Goal: Find specific page/section: Find specific page/section

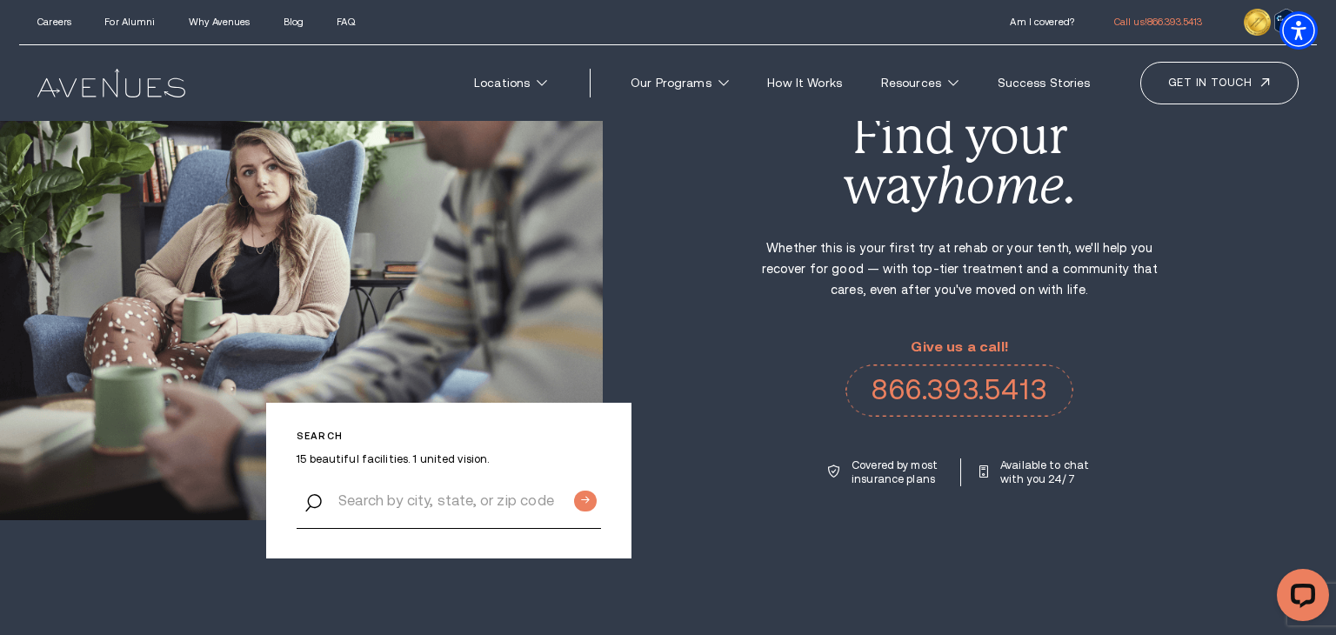
scroll to position [115, 0]
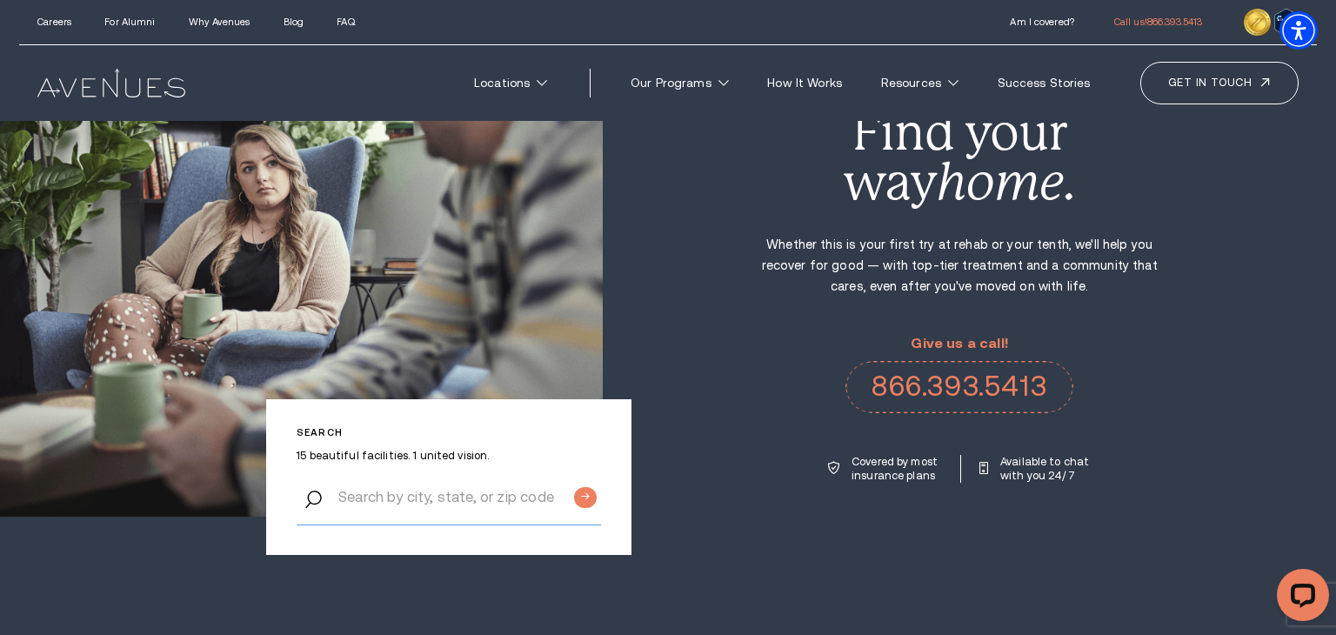
click at [527, 506] on input "Search by city, state, or zip code" at bounding box center [449, 498] width 305 height 56
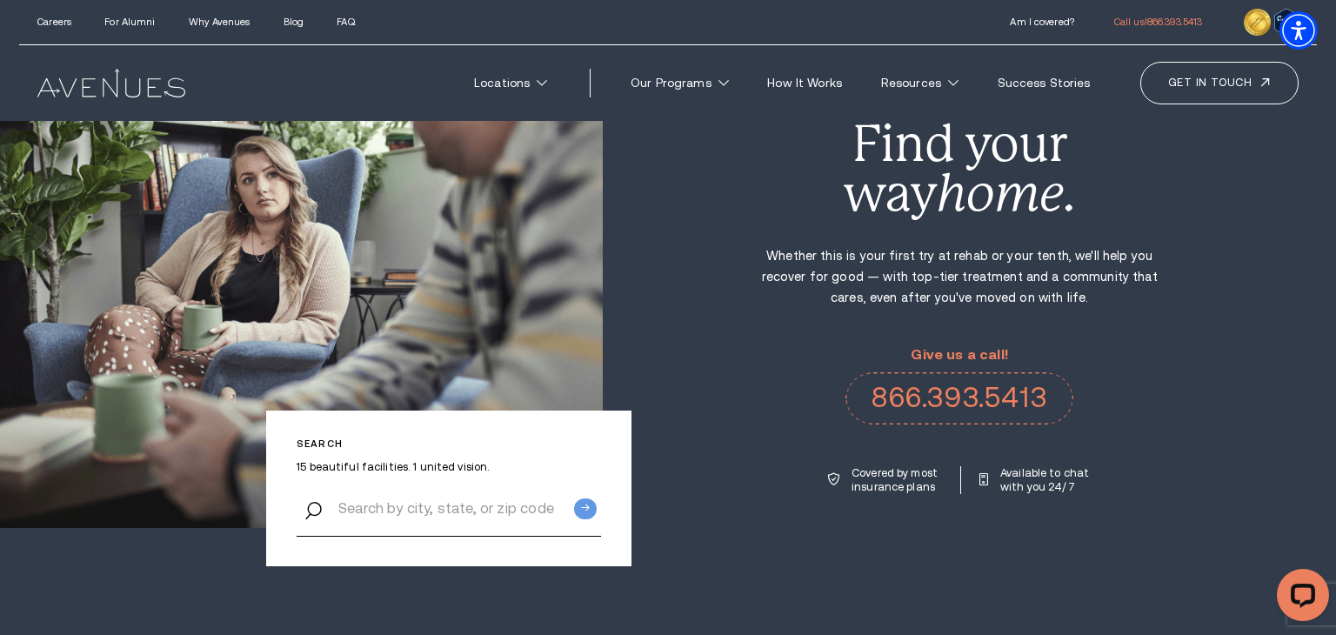
click at [578, 506] on input "Submit button" at bounding box center [585, 509] width 23 height 21
click at [509, 507] on input "Search by city, state, or zip code" at bounding box center [449, 509] width 305 height 56
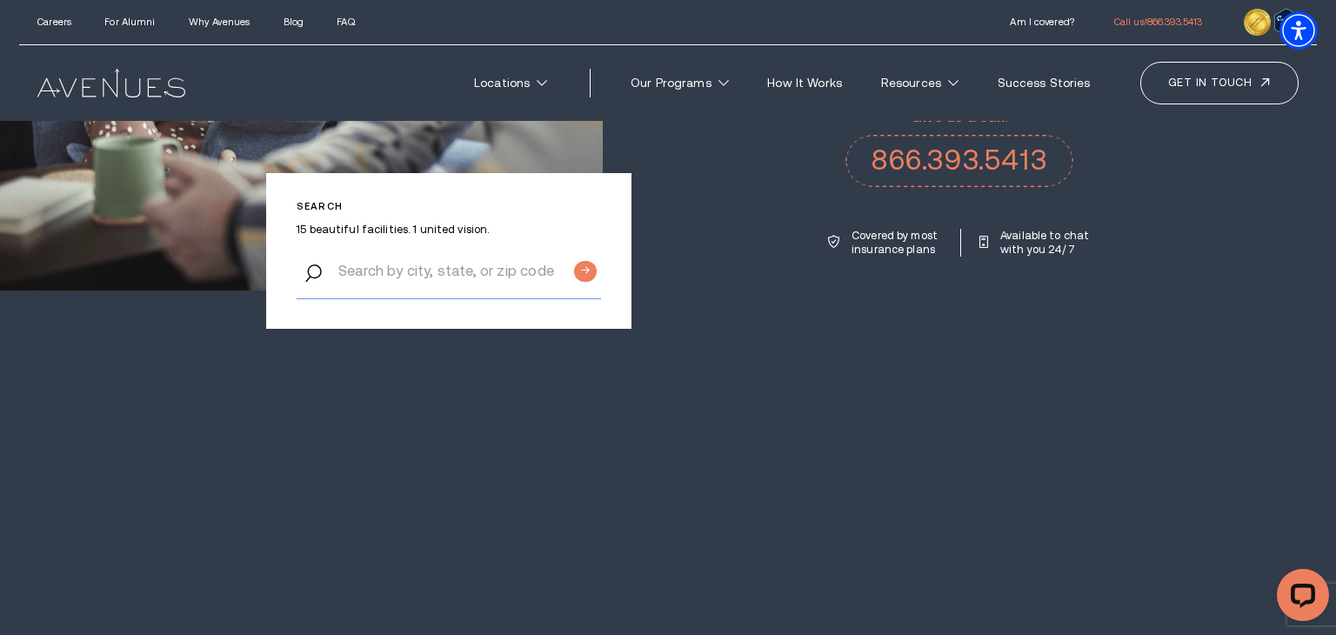
scroll to position [372, 0]
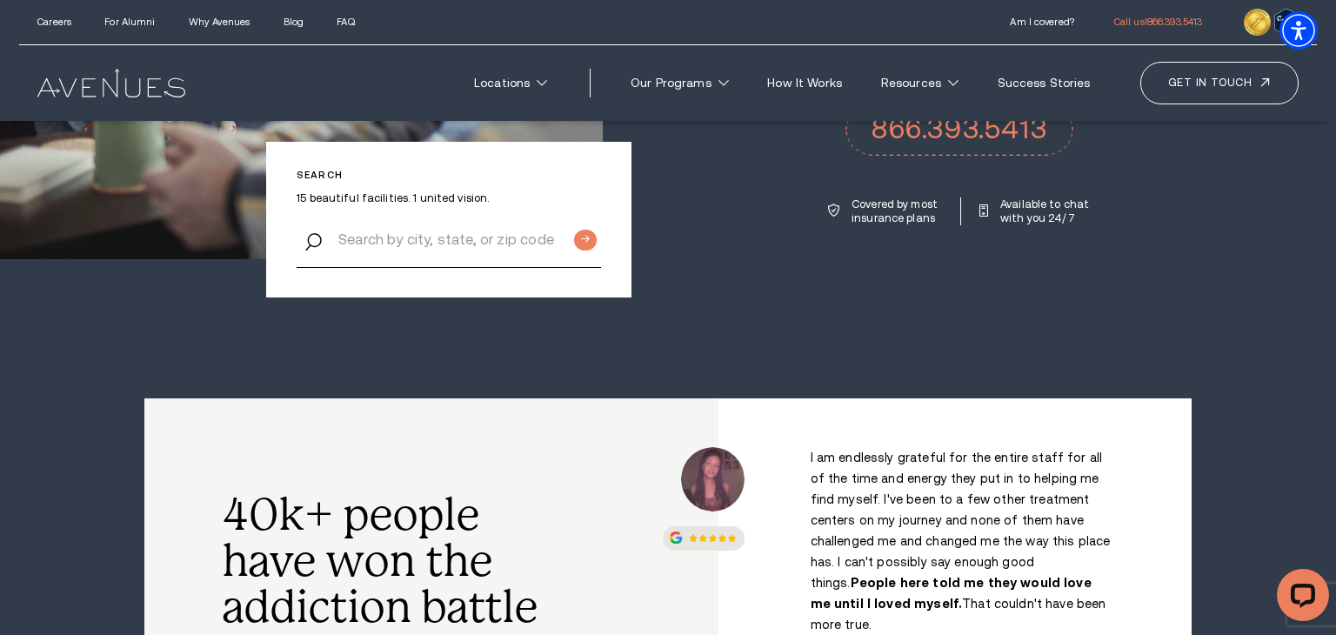
click at [728, 285] on section "Search 15 beautiful facilities. 1 united vision. Alcohol and Drug Rehab Facilit…" at bounding box center [668, 13] width 1336 height 771
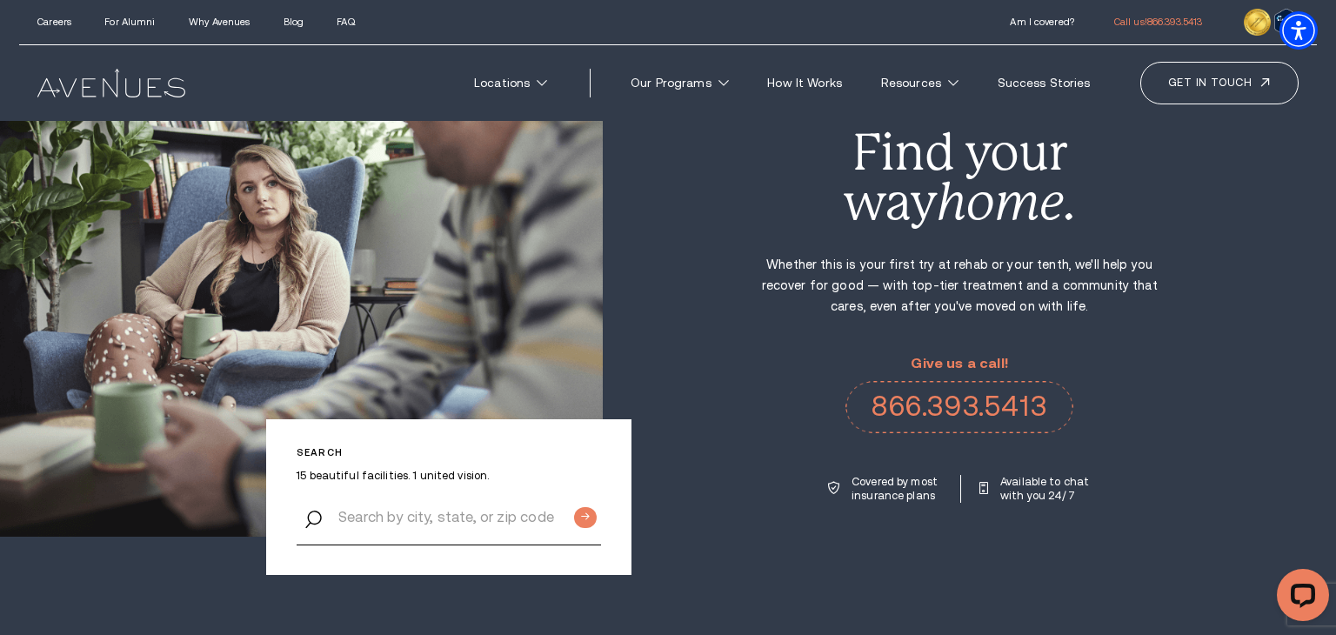
scroll to position [97, 0]
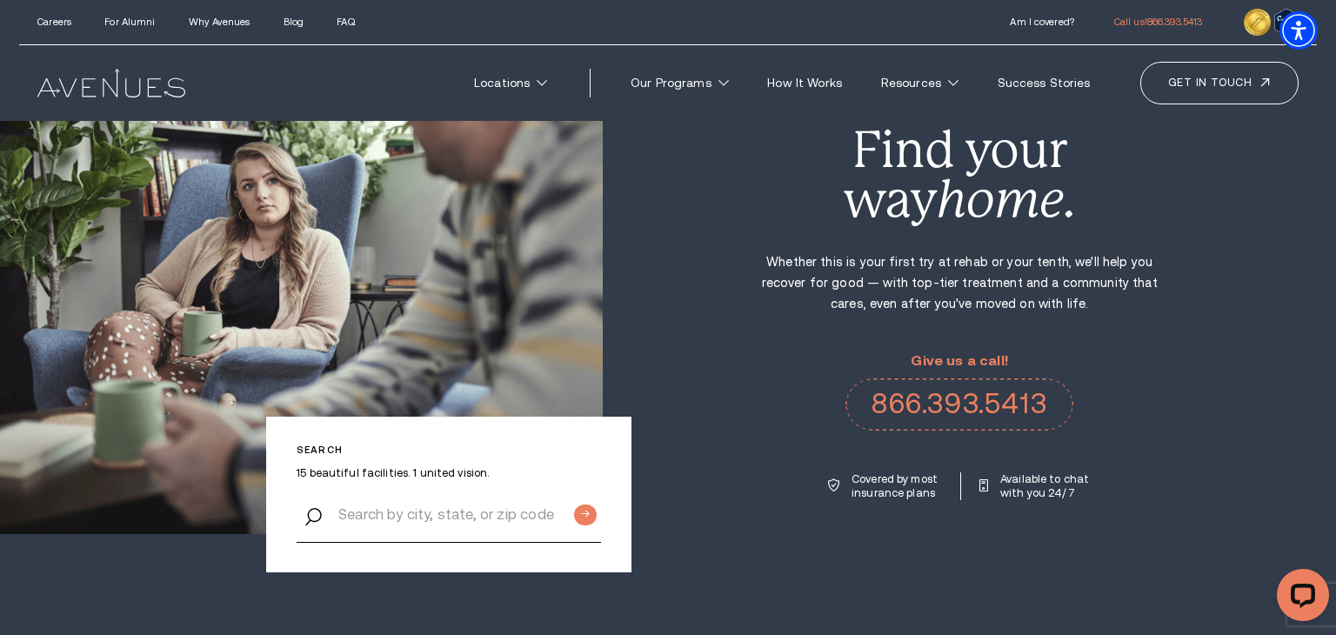
click at [438, 466] on p "15 beautiful facilities. 1 united vision." at bounding box center [449, 473] width 305 height 14
click at [424, 500] on input "Search by city, state, or zip code" at bounding box center [449, 515] width 305 height 56
